Goal: Navigation & Orientation: Understand site structure

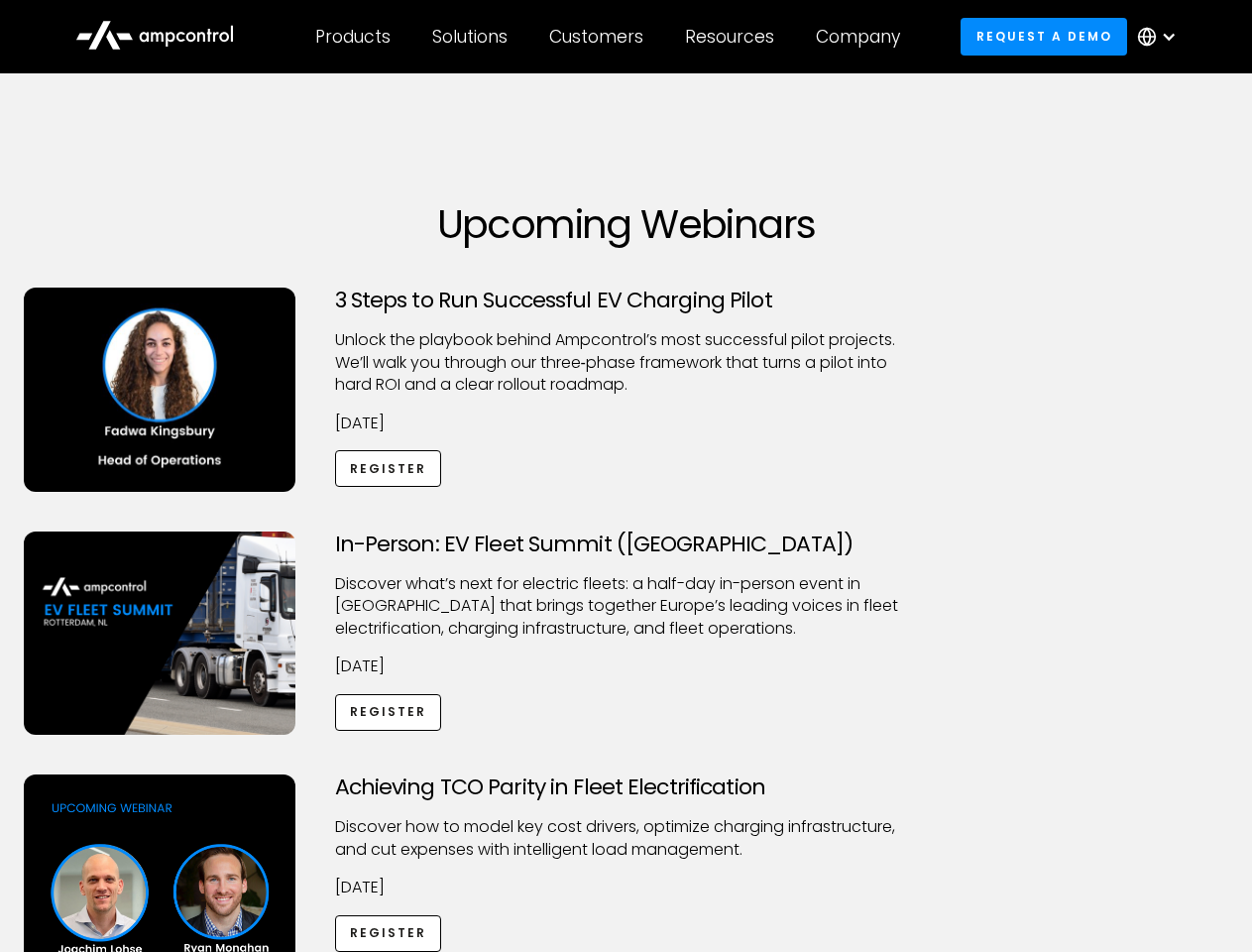
click at [610, 37] on div "Customers" at bounding box center [596, 37] width 95 height 22
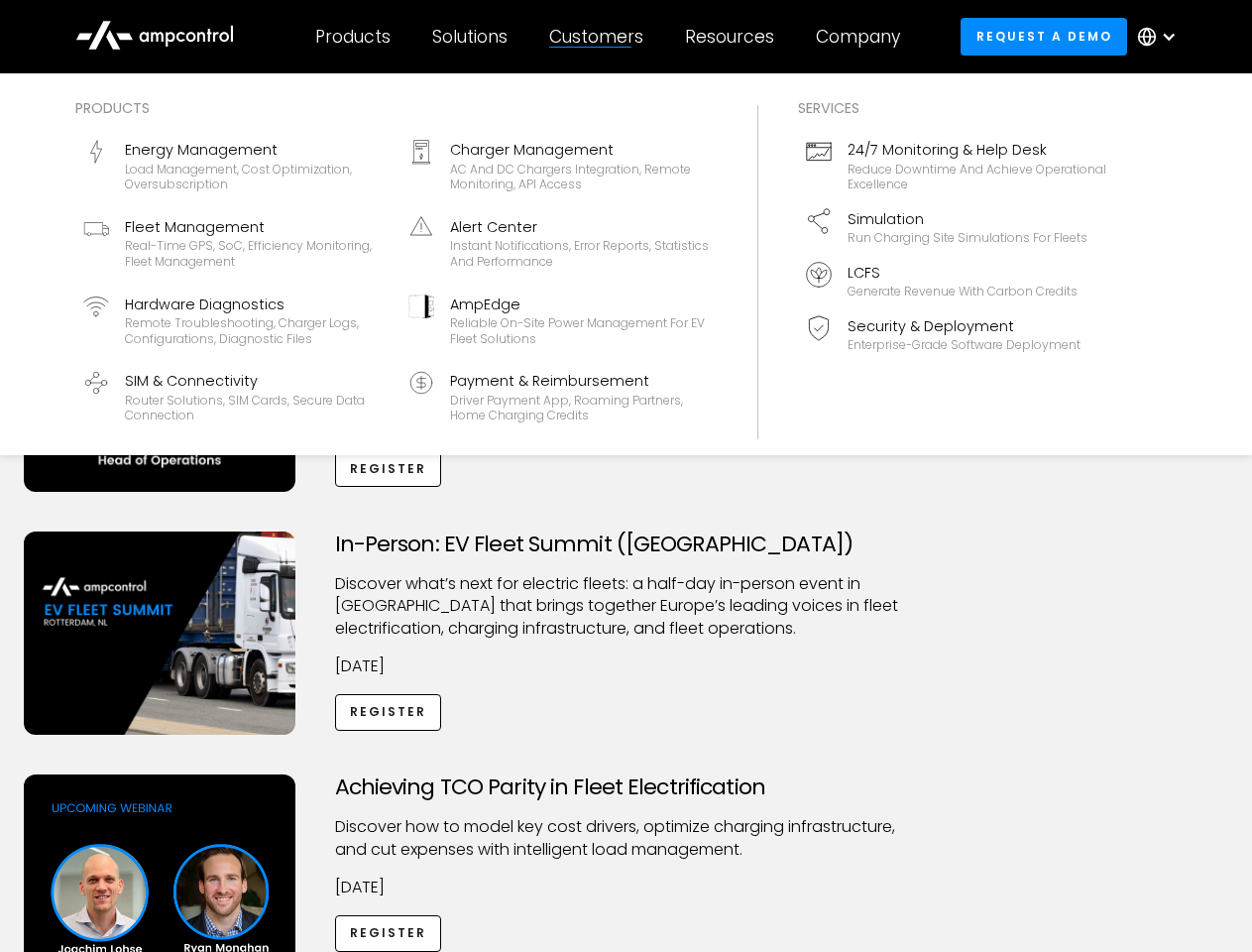
click at [352, 37] on div "Products" at bounding box center [353, 37] width 76 height 22
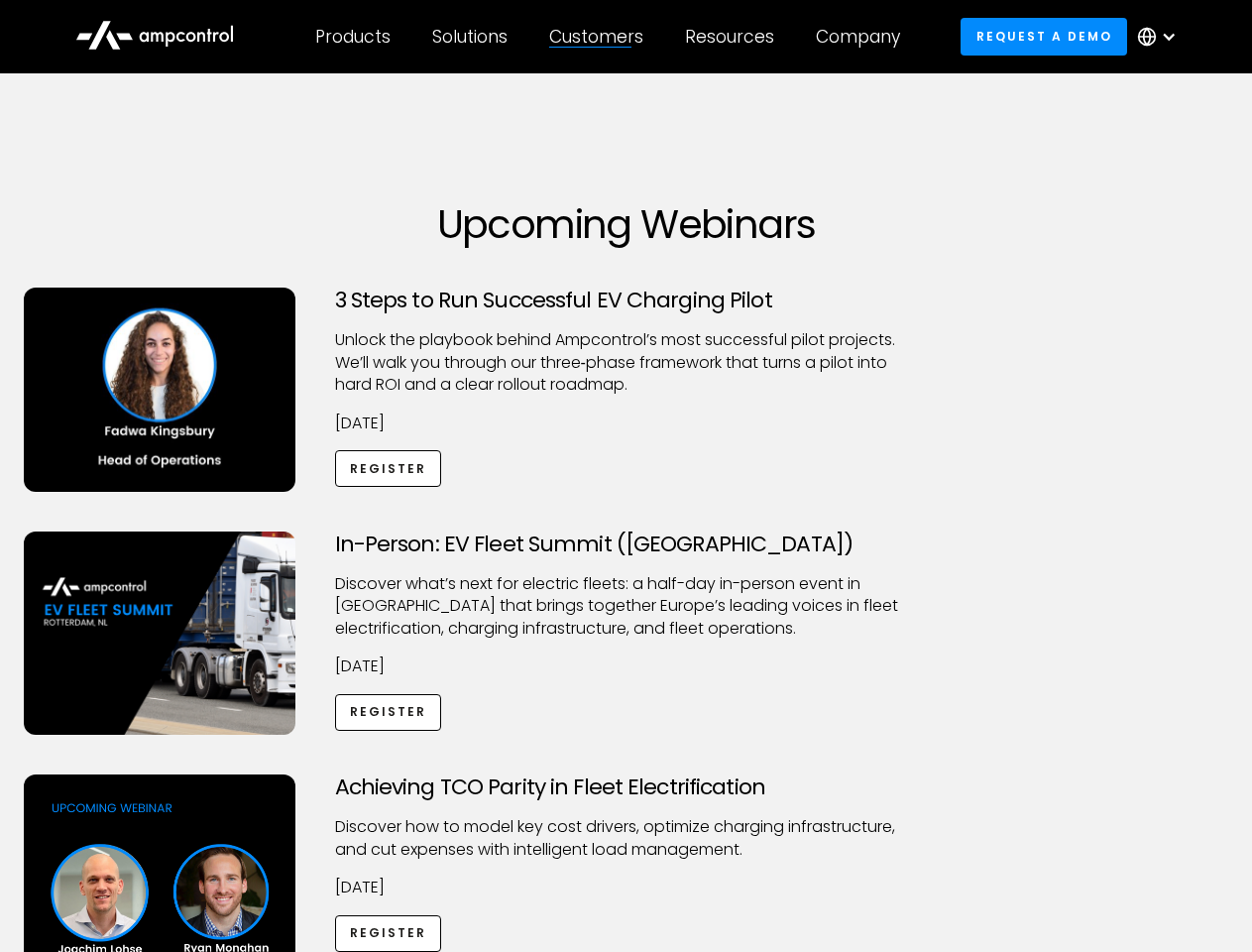
click at [471, 37] on div "Solutions" at bounding box center [470, 37] width 76 height 22
click at [600, 37] on div "Customers" at bounding box center [596, 37] width 95 height 22
click at [733, 37] on div "Resources" at bounding box center [730, 37] width 90 height 22
click at [865, 37] on div "Company" at bounding box center [858, 37] width 85 height 22
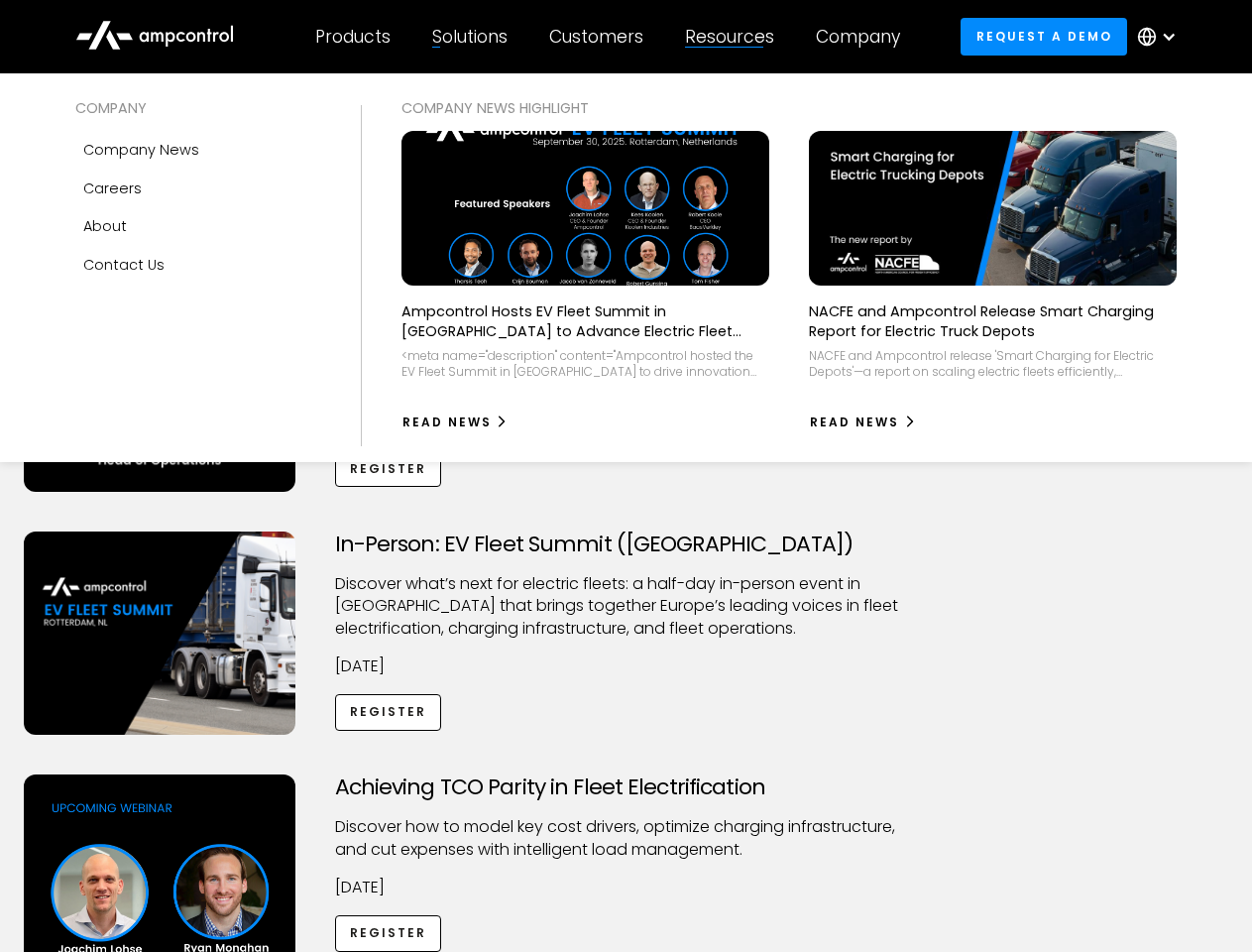
click at [1162, 37] on div at bounding box center [1169, 37] width 16 height 16
